Goal: Information Seeking & Learning: Learn about a topic

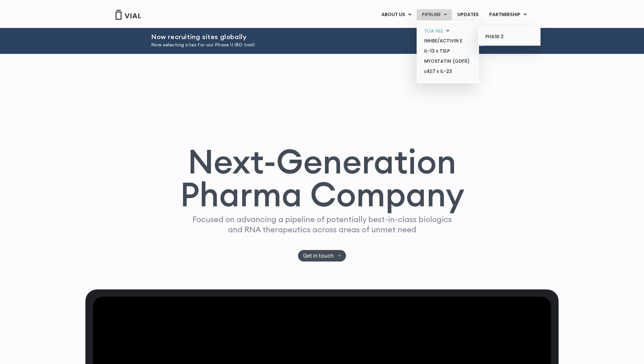
click at [444, 32] on link "TL1A HLE" at bounding box center [447, 31] width 57 height 10
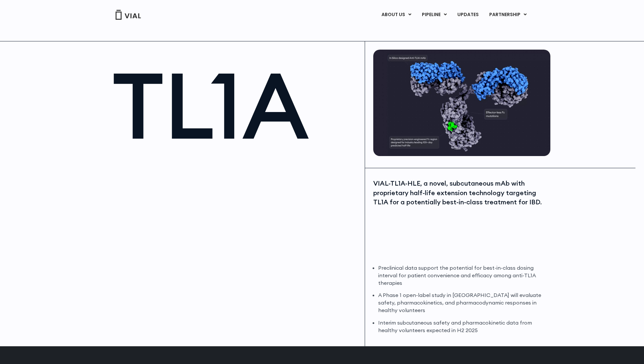
click at [124, 17] on img at bounding box center [128, 15] width 26 height 10
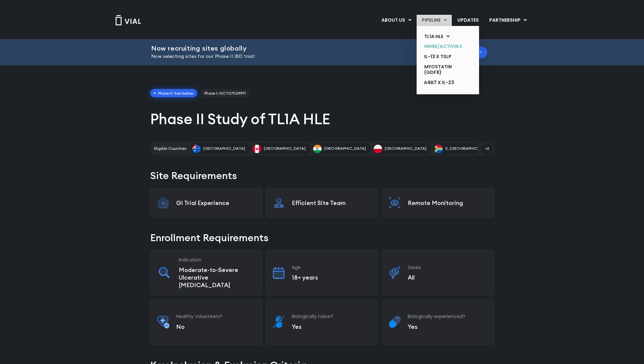
click at [439, 47] on link "INHBE/ACTIVIN E" at bounding box center [443, 46] width 48 height 10
click at [438, 64] on link "MYOSTATIN (GDF8)" at bounding box center [443, 70] width 48 height 16
click at [437, 52] on link "IL-13 x TSLP" at bounding box center [443, 57] width 48 height 10
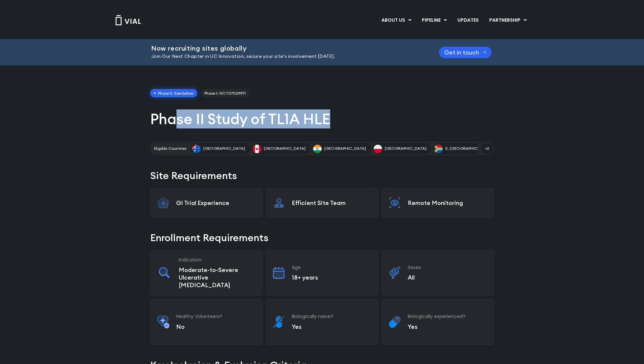
drag, startPoint x: 338, startPoint y: 118, endPoint x: 163, endPoint y: 117, distance: 175.4
click at [164, 117] on h1 "Phase II Study of TL1A HLE" at bounding box center [322, 118] width 344 height 19
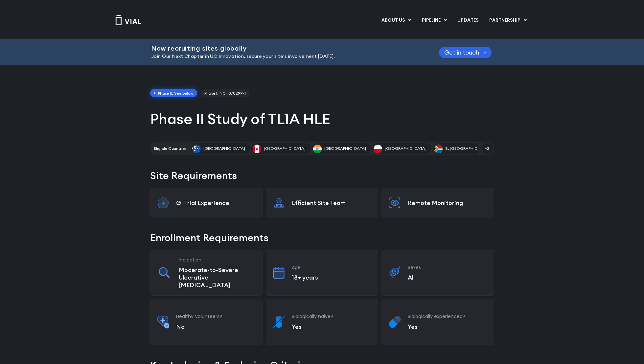
click at [154, 120] on h1 "Phase II Study of TL1A HLE" at bounding box center [322, 118] width 344 height 19
drag, startPoint x: 143, startPoint y: 121, endPoint x: 335, endPoint y: 102, distance: 193.1
click at [335, 103] on div "Phase II: See below Phase I: NCT07029971 Phase II Study of TL1A HLE Eligible Co…" at bounding box center [322, 122] width 344 height 67
